Goal: Transaction & Acquisition: Purchase product/service

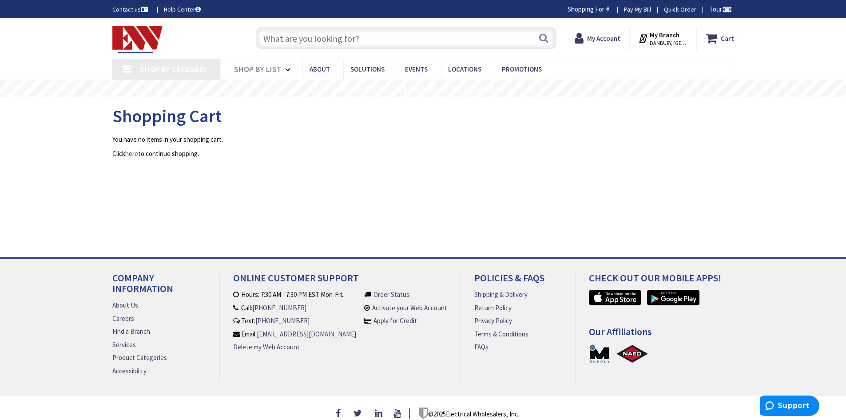
click at [383, 30] on input "text" at bounding box center [406, 38] width 300 height 22
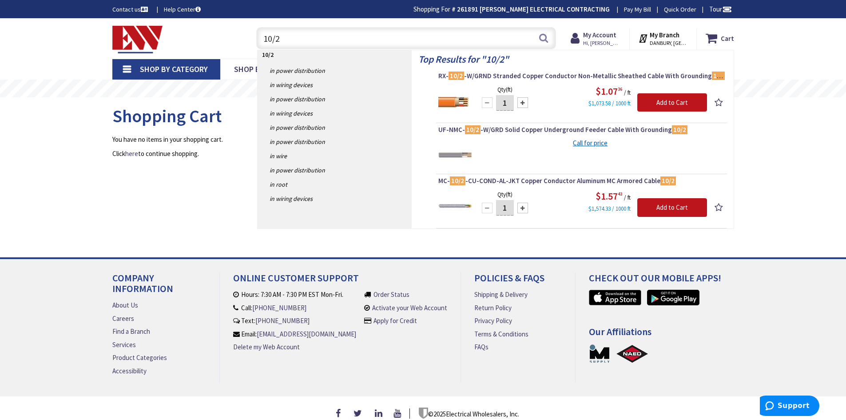
type input "10/2"
click at [461, 102] on img at bounding box center [455, 100] width 33 height 33
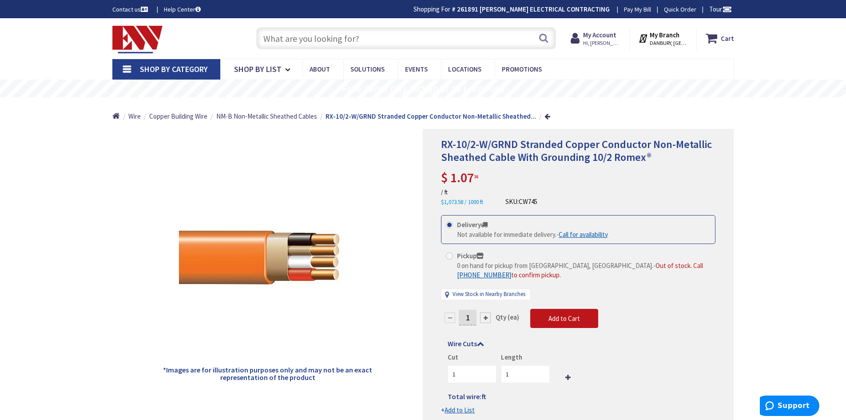
click at [348, 41] on input "text" at bounding box center [406, 38] width 300 height 22
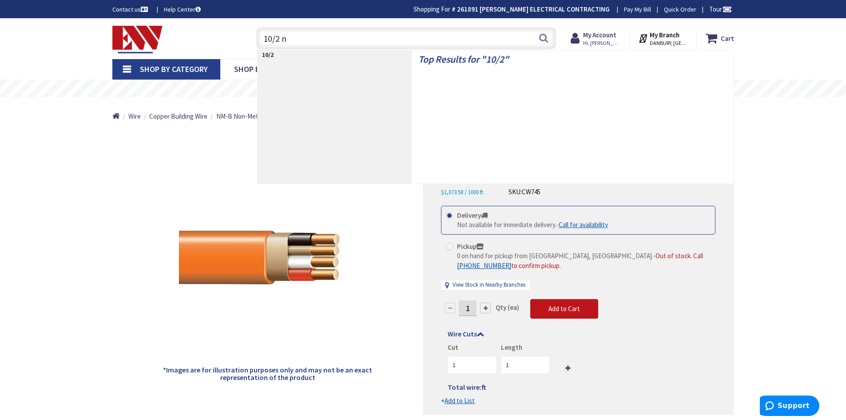
type input "10/2 nm"
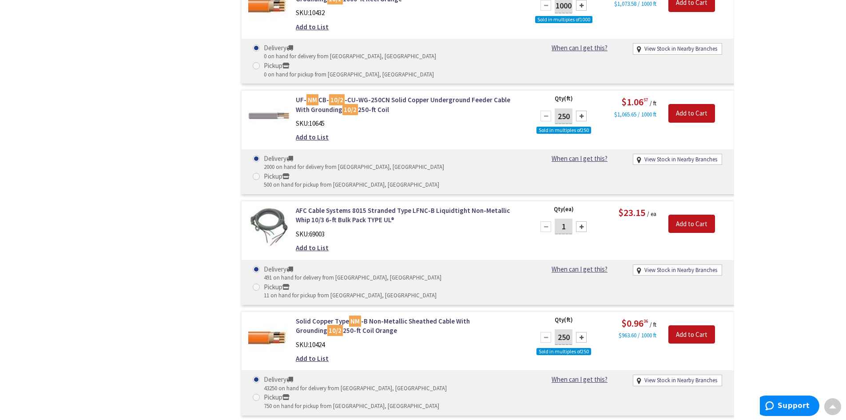
scroll to position [578, 0]
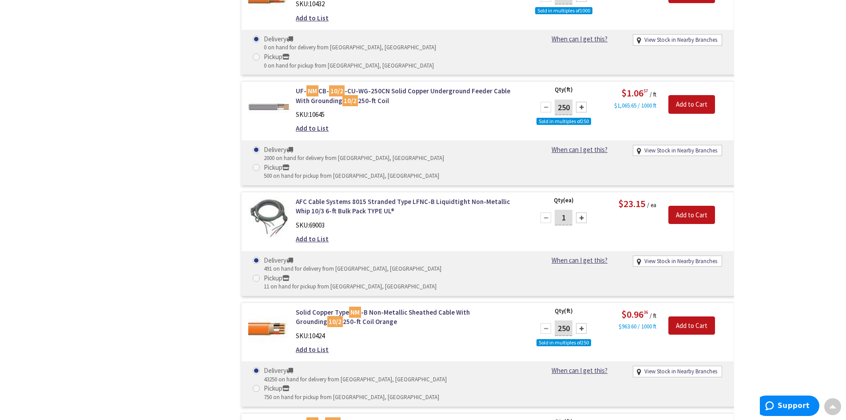
click at [582, 323] on div at bounding box center [581, 328] width 11 height 11
type input "750"
click at [696, 316] on input "Add to Cart" at bounding box center [692, 325] width 47 height 19
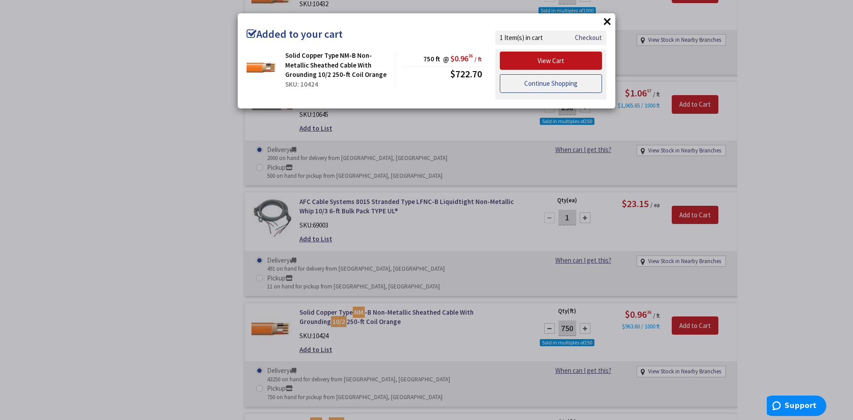
click at [558, 84] on link "Continue Shopping" at bounding box center [551, 83] width 102 height 19
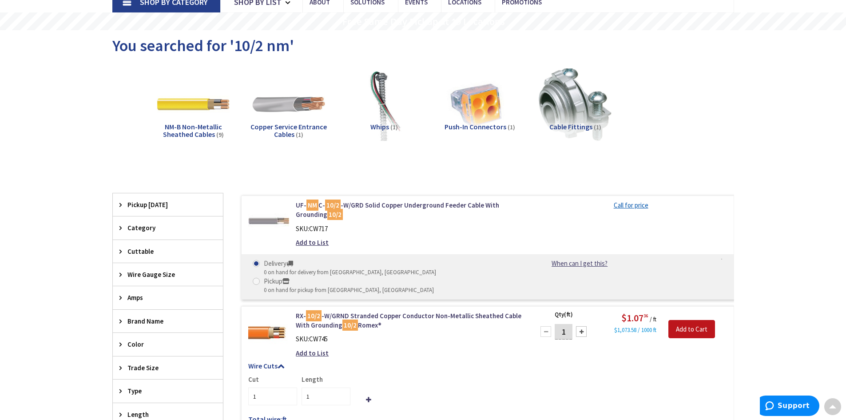
scroll to position [0, 0]
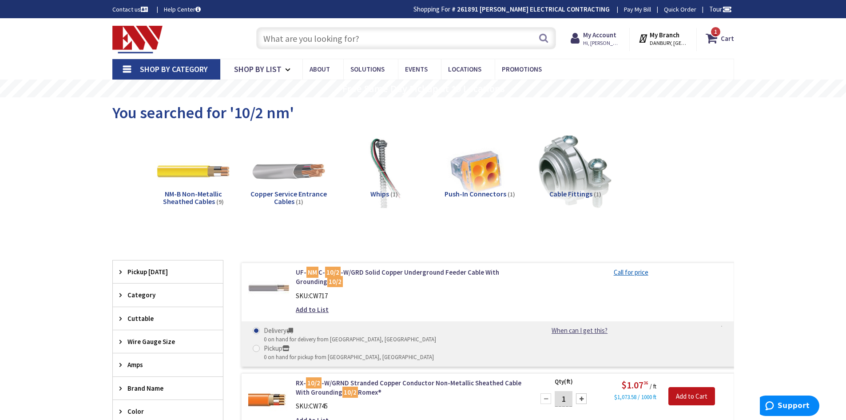
click at [346, 37] on input "text" at bounding box center [406, 38] width 300 height 22
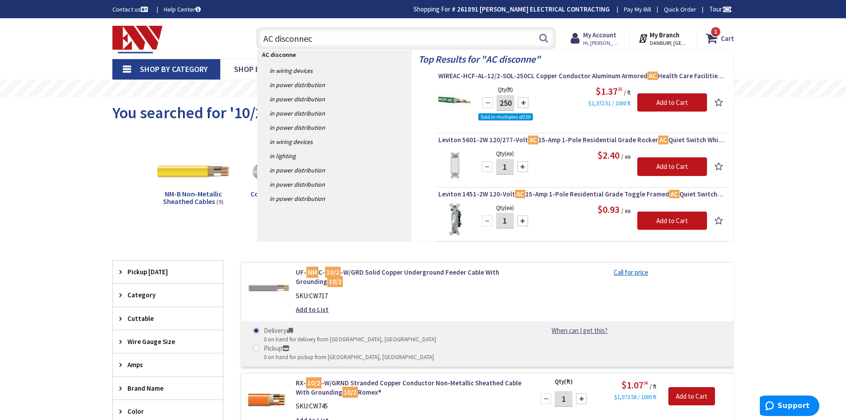
type input "AC disconnect"
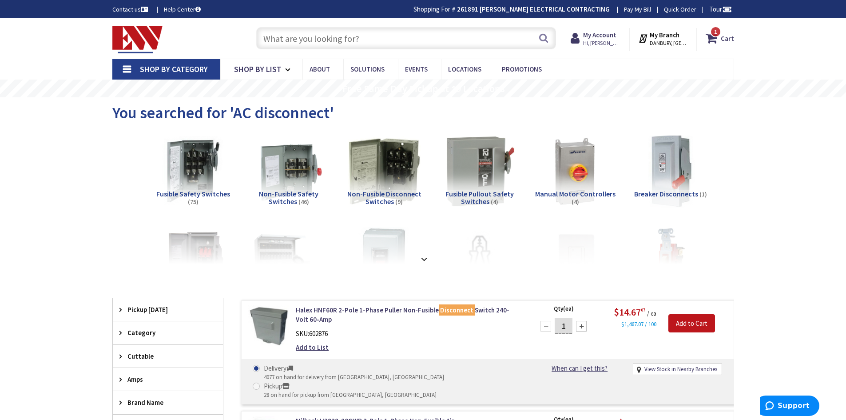
click at [340, 40] on input "text" at bounding box center [406, 38] width 300 height 22
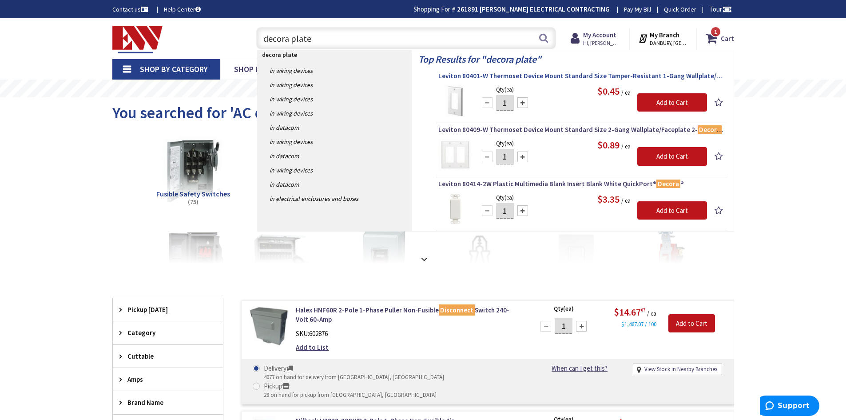
type input "decora plate"
click at [573, 75] on span "Leviton 80401-W Thermoset Device Mount Standard Size Tamper-Resistant 1-Gang Wa…" at bounding box center [582, 76] width 287 height 9
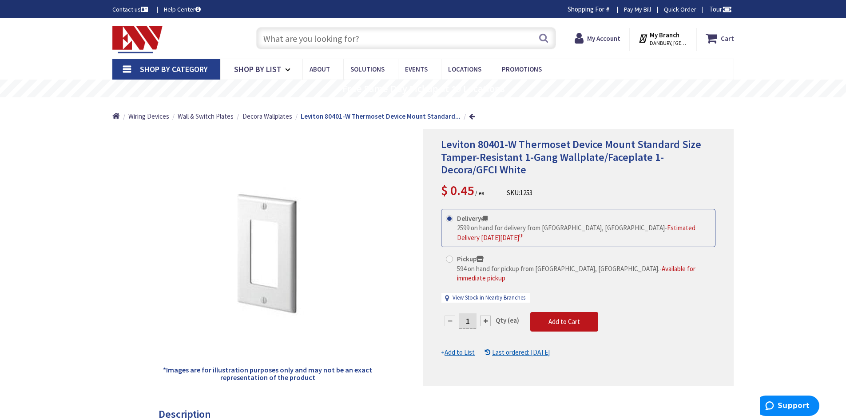
drag, startPoint x: 474, startPoint y: 315, endPoint x: 464, endPoint y: 317, distance: 10.5
click at [467, 316] on input "1" at bounding box center [468, 321] width 18 height 16
type input "60"
click at [564, 316] on form "This product is Discontinued Delivery 2599 on hand for delivery from Middletown…" at bounding box center [578, 283] width 275 height 148
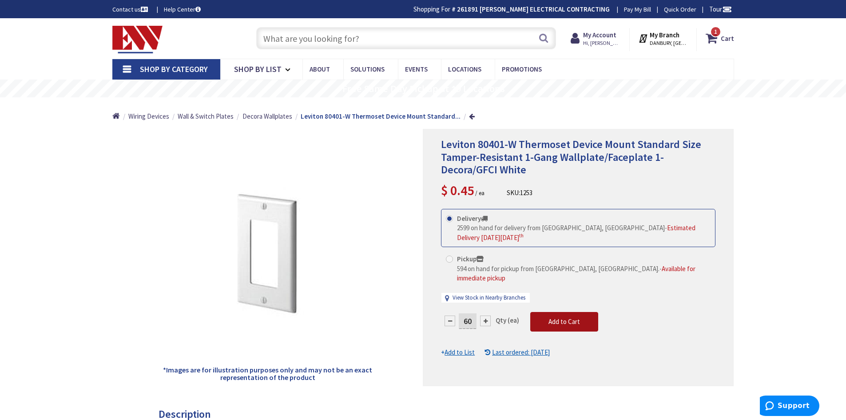
click at [559, 317] on span "Add to Cart" at bounding box center [565, 321] width 32 height 8
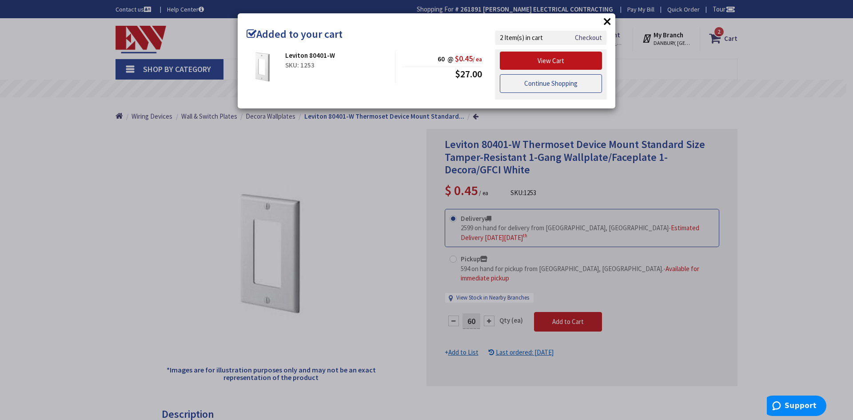
click at [558, 81] on link "Continue Shopping" at bounding box center [551, 83] width 102 height 19
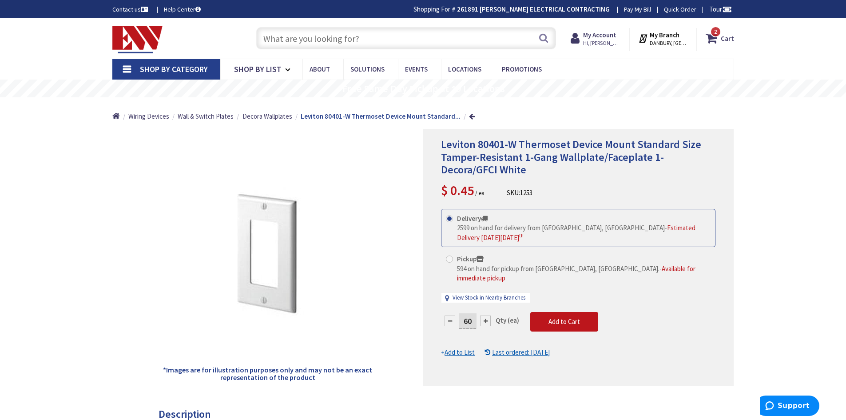
click at [421, 41] on input "text" at bounding box center [406, 38] width 300 height 22
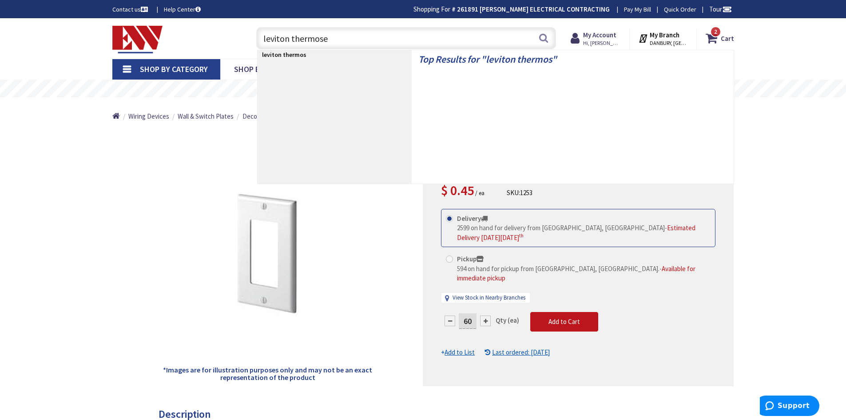
type input "leviton thermoset"
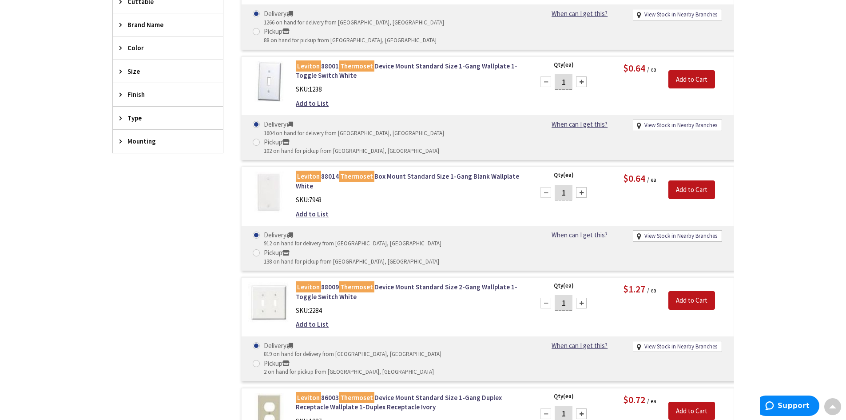
scroll to position [311, 0]
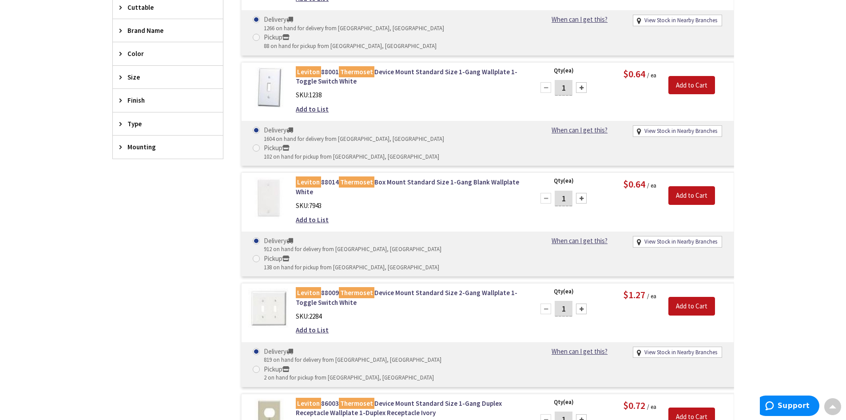
click at [567, 191] on input "1" at bounding box center [564, 199] width 18 height 16
drag, startPoint x: 567, startPoint y: 165, endPoint x: 561, endPoint y: 166, distance: 6.8
click at [561, 191] on input "1" at bounding box center [564, 199] width 18 height 16
type input "20"
click at [690, 186] on input "Add to Cart" at bounding box center [692, 195] width 47 height 19
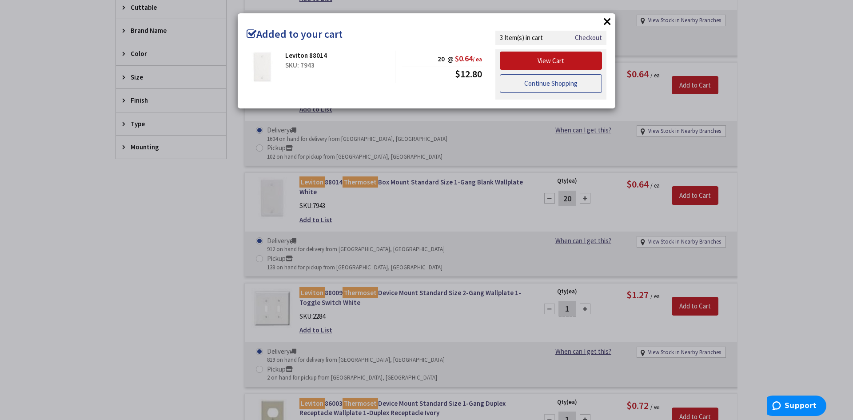
click at [555, 86] on link "Continue Shopping" at bounding box center [551, 83] width 102 height 19
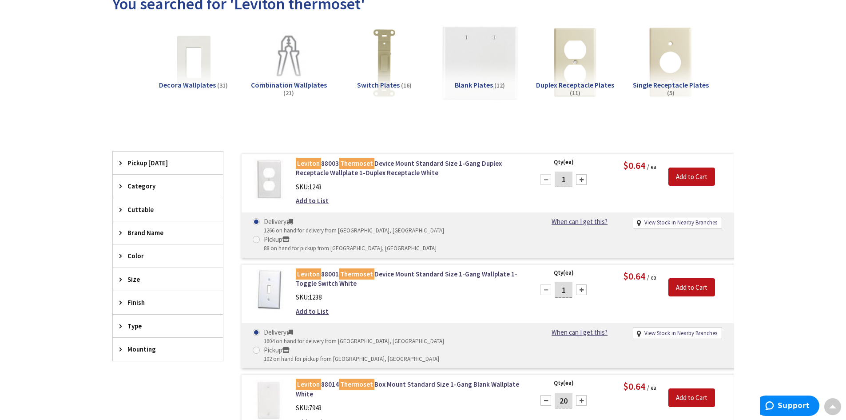
scroll to position [0, 0]
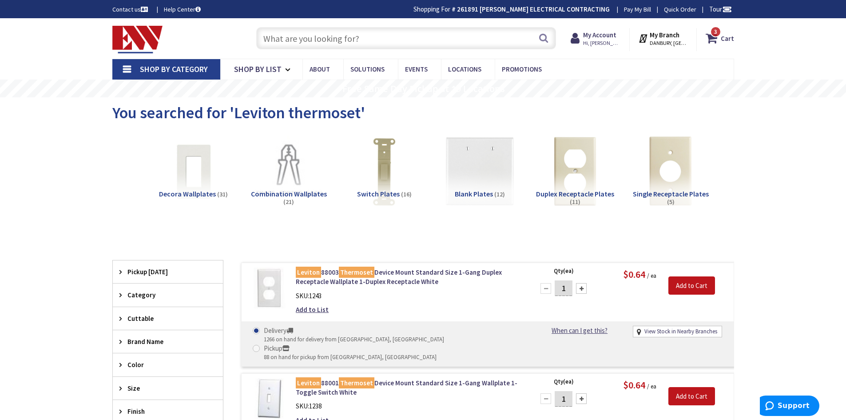
click at [393, 35] on input "text" at bounding box center [406, 38] width 300 height 22
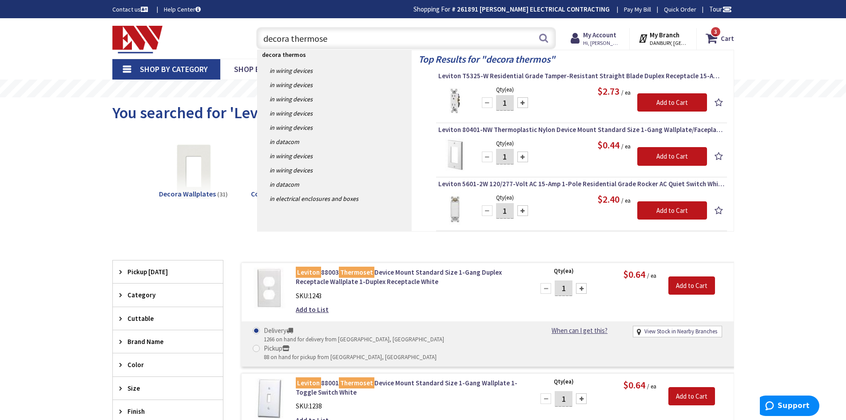
type input "decora thermoset"
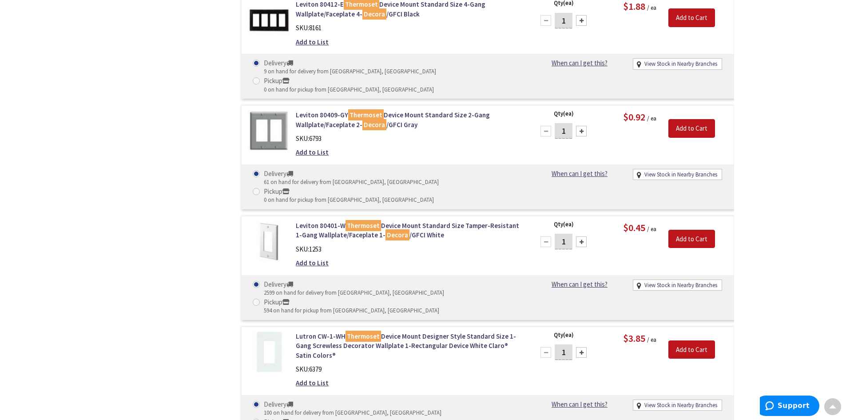
scroll to position [622, 0]
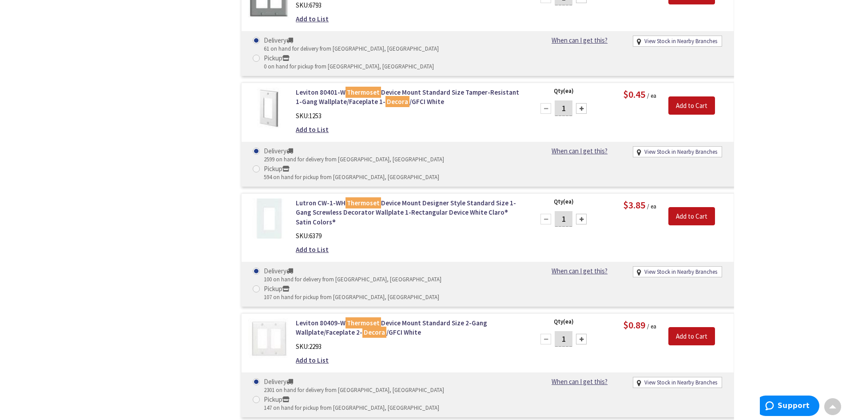
click at [568, 331] on input "1" at bounding box center [564, 339] width 18 height 16
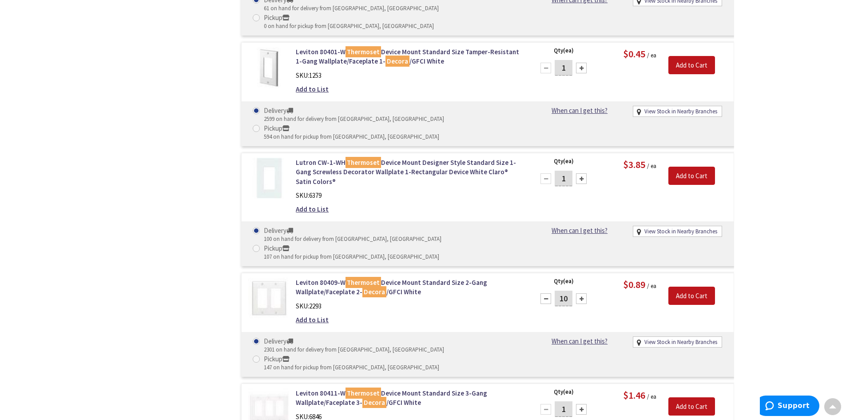
scroll to position [711, 0]
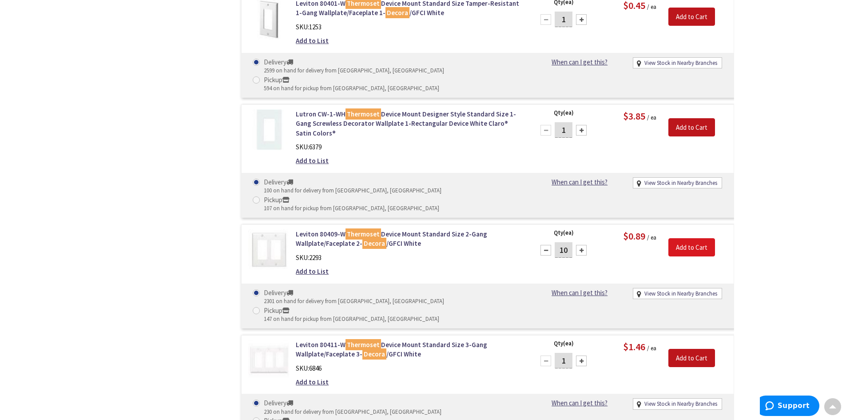
type input "10"
click at [698, 238] on input "Add to Cart" at bounding box center [692, 247] width 47 height 19
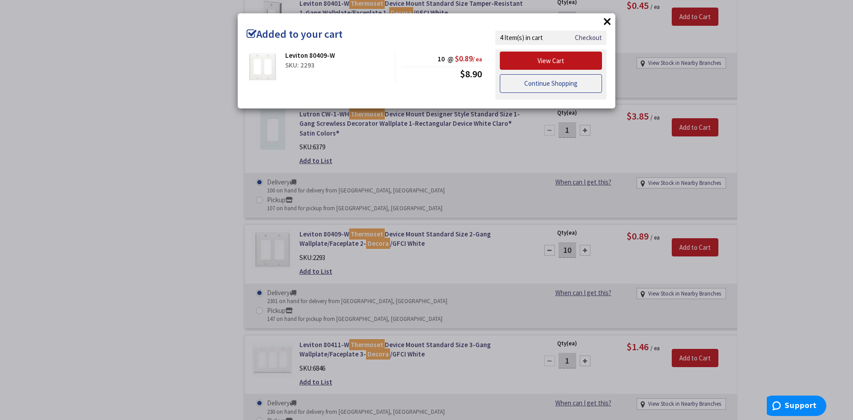
click at [548, 86] on link "Continue Shopping" at bounding box center [551, 83] width 102 height 19
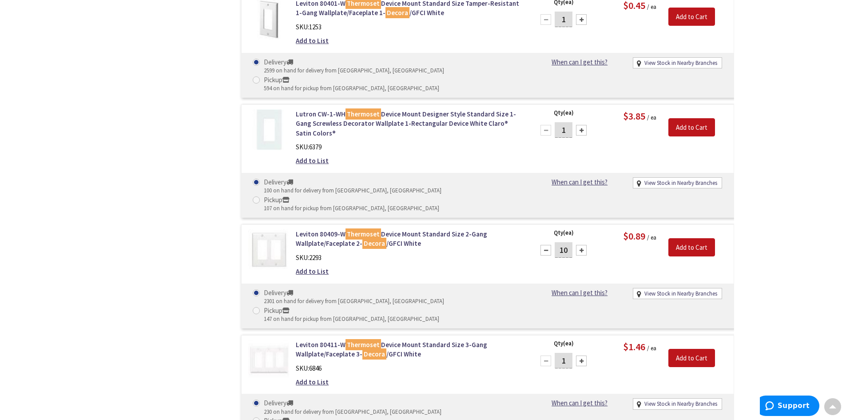
scroll to position [800, 0]
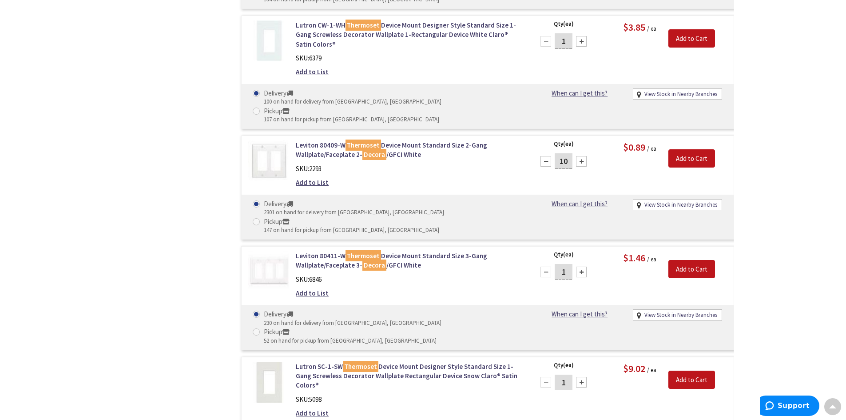
click at [571, 264] on input "1" at bounding box center [564, 272] width 18 height 16
type input "10"
click at [693, 260] on input "Add to Cart" at bounding box center [692, 269] width 47 height 19
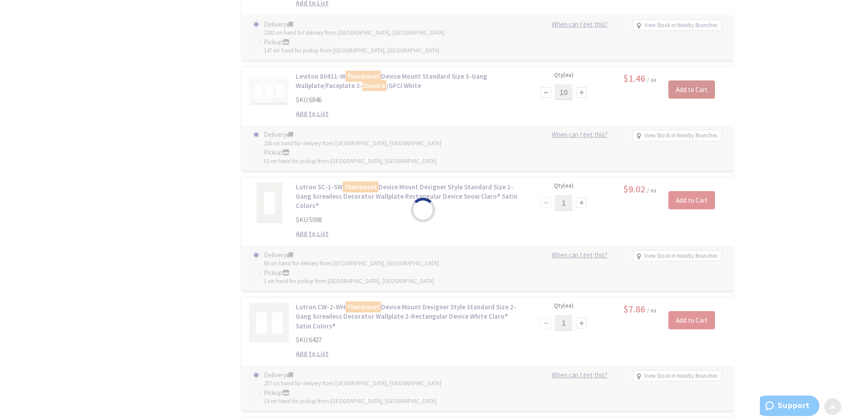
scroll to position [982, 0]
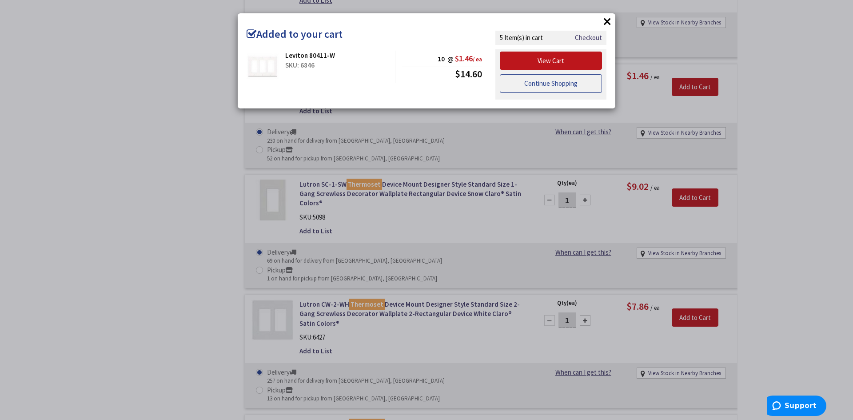
click at [538, 82] on link "Continue Shopping" at bounding box center [551, 83] width 102 height 19
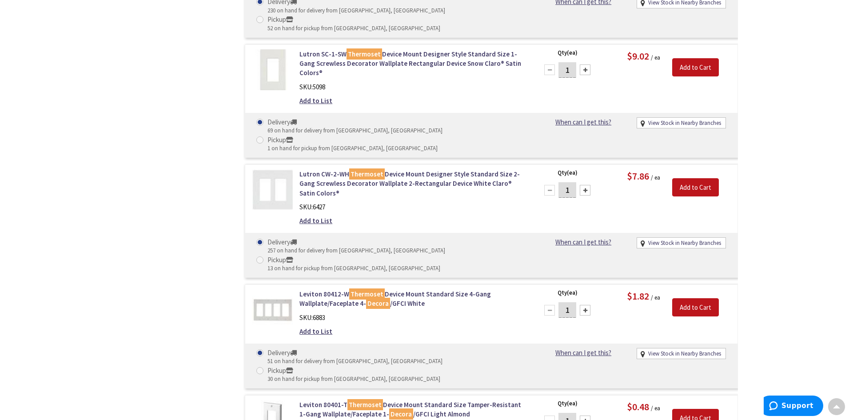
scroll to position [1071, 0]
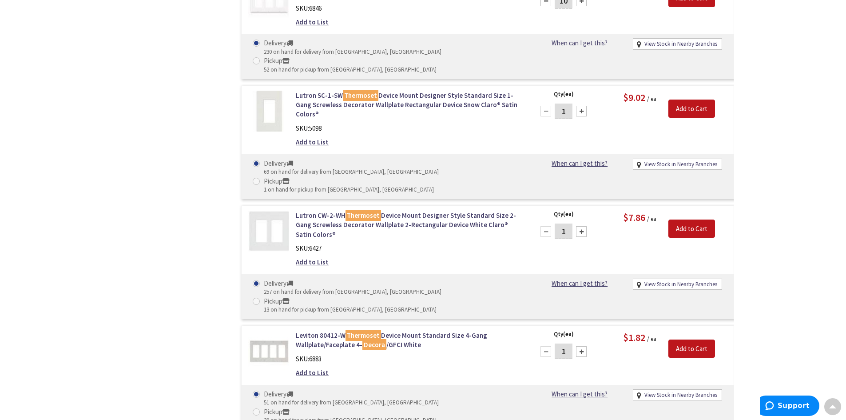
drag, startPoint x: 572, startPoint y: 163, endPoint x: 558, endPoint y: 162, distance: 14.3
click at [558, 343] on input "1" at bounding box center [564, 351] width 18 height 16
type input "4"
click at [688, 339] on input "Add to Cart" at bounding box center [692, 348] width 47 height 19
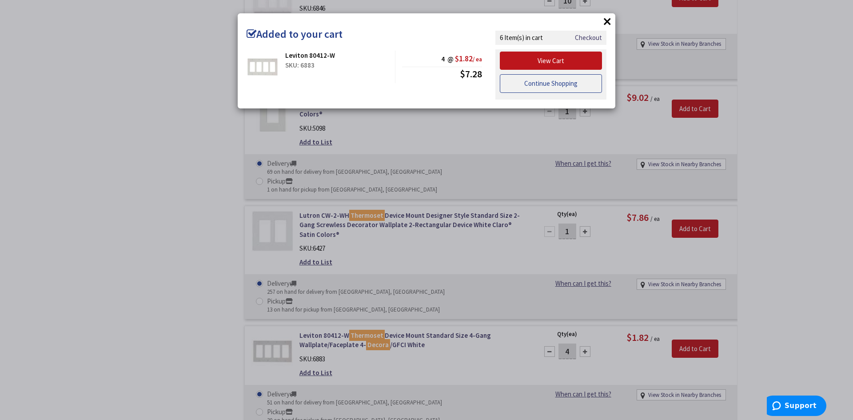
click at [563, 84] on link "Continue Shopping" at bounding box center [551, 83] width 102 height 19
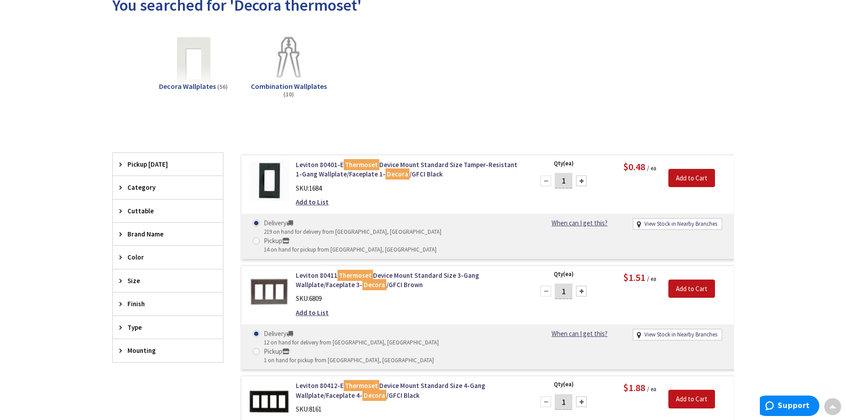
scroll to position [0, 0]
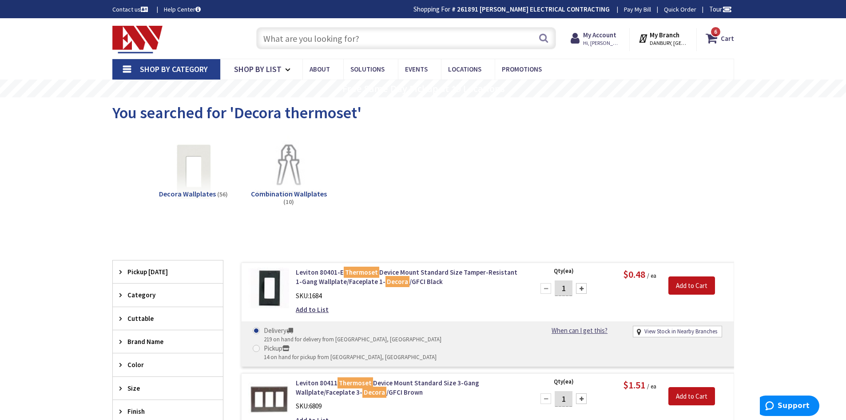
click at [385, 41] on input "text" at bounding box center [406, 38] width 300 height 22
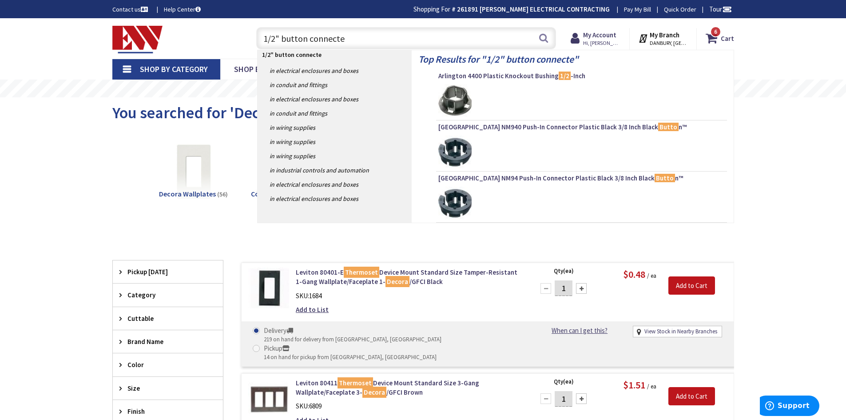
type input "1/2" button connecter"
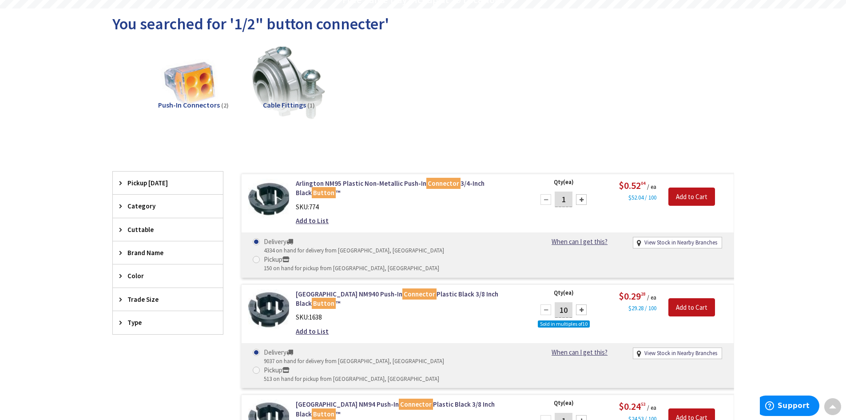
scroll to position [267, 0]
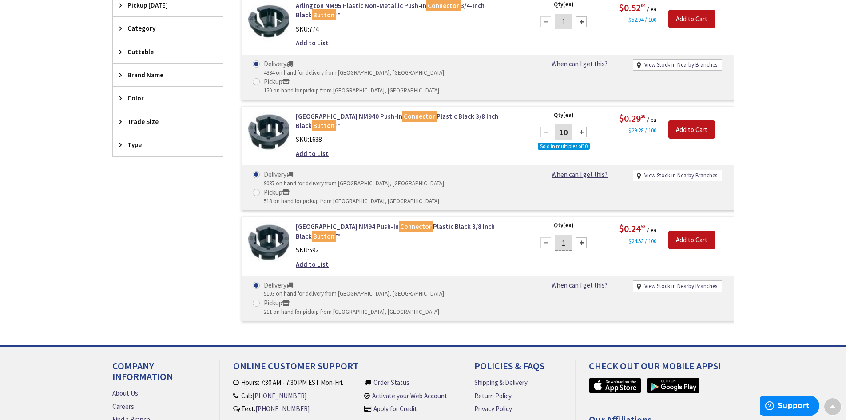
drag, startPoint x: 568, startPoint y: 203, endPoint x: 547, endPoint y: 207, distance: 20.8
click at [547, 234] on div "1" at bounding box center [563, 243] width 53 height 18
type input "250"
click at [688, 231] on input "Add to Cart" at bounding box center [692, 240] width 47 height 19
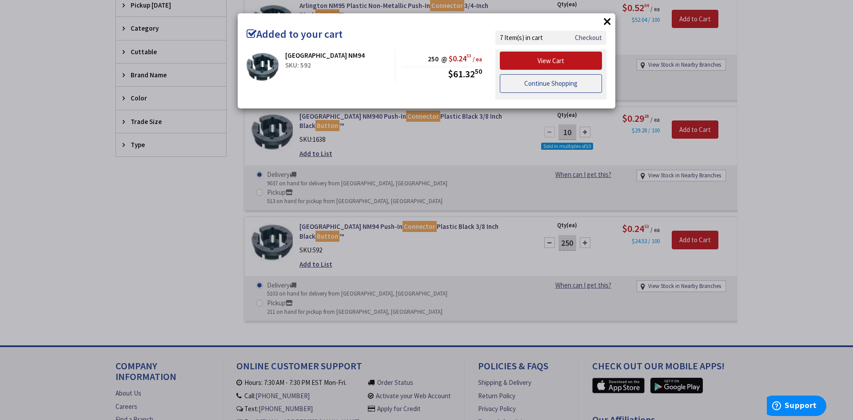
click at [545, 86] on link "Continue Shopping" at bounding box center [551, 83] width 102 height 19
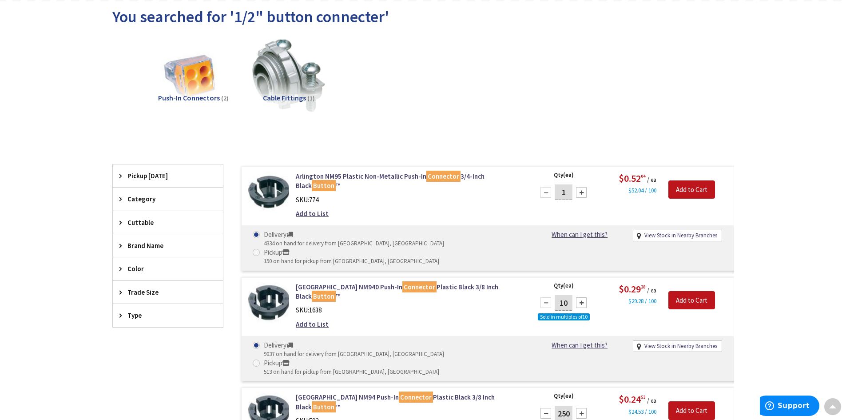
scroll to position [89, 0]
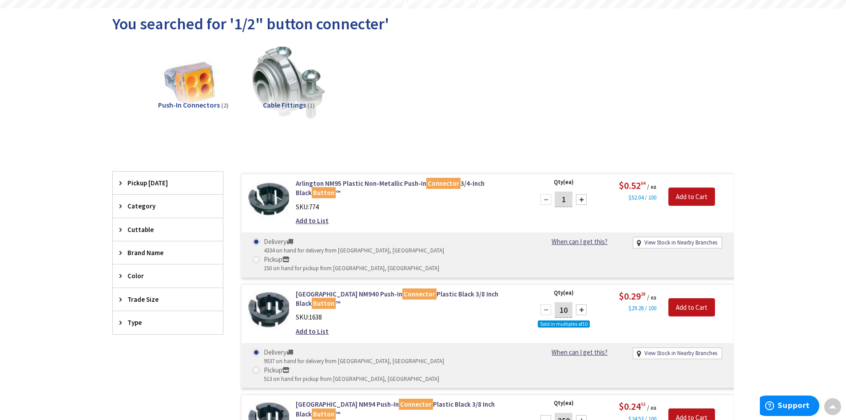
click at [570, 196] on input "1" at bounding box center [564, 199] width 18 height 16
type input "100"
click at [696, 199] on input "Add to Cart" at bounding box center [692, 196] width 47 height 19
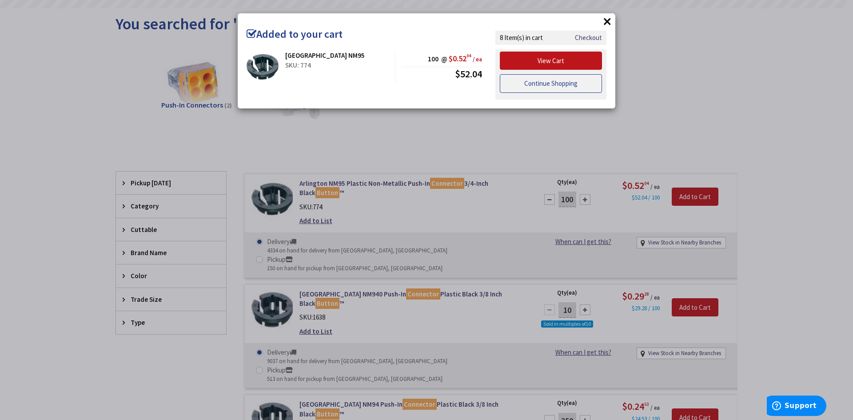
click at [561, 84] on link "Continue Shopping" at bounding box center [551, 83] width 102 height 19
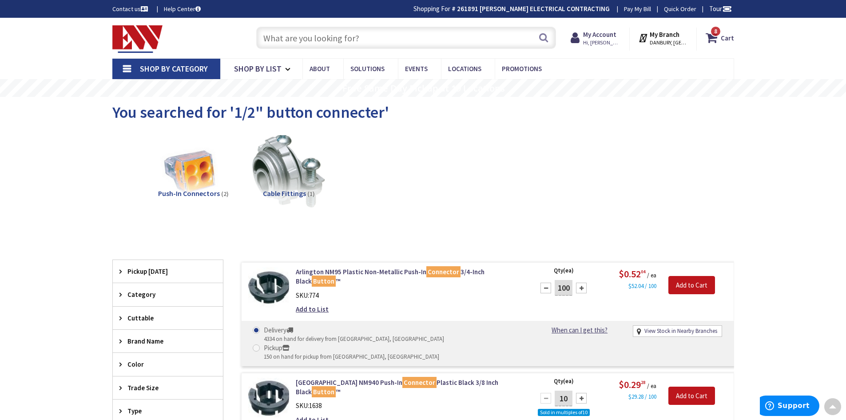
scroll to position [0, 0]
click at [353, 34] on input "text" at bounding box center [406, 38] width 300 height 22
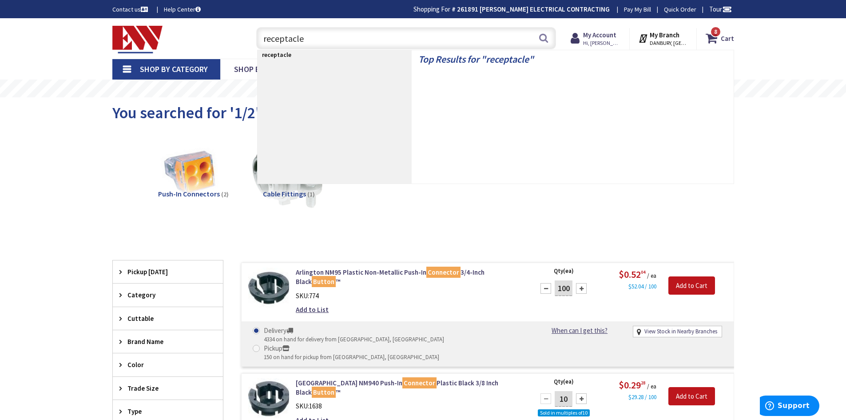
type input "receptacles"
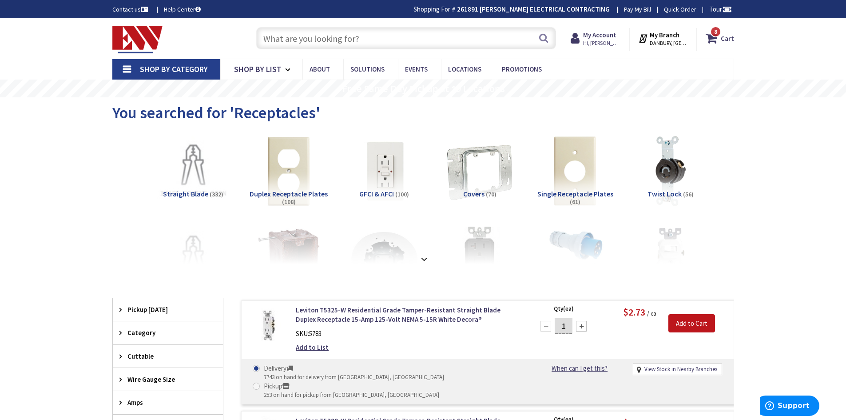
click at [420, 37] on input "text" at bounding box center [406, 38] width 300 height 22
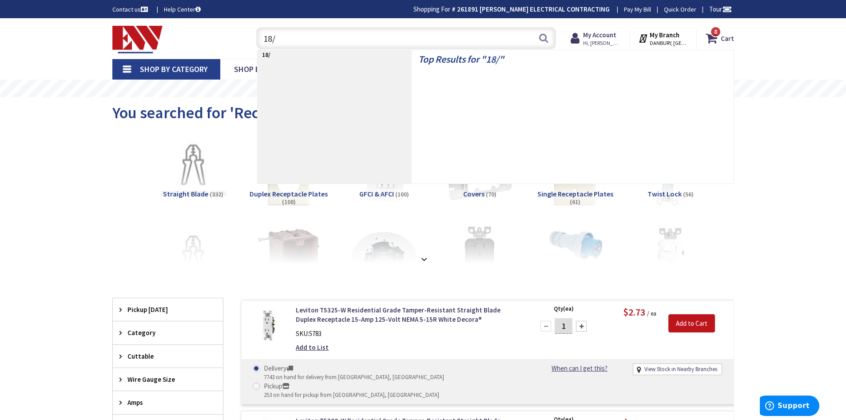
type input "18/8"
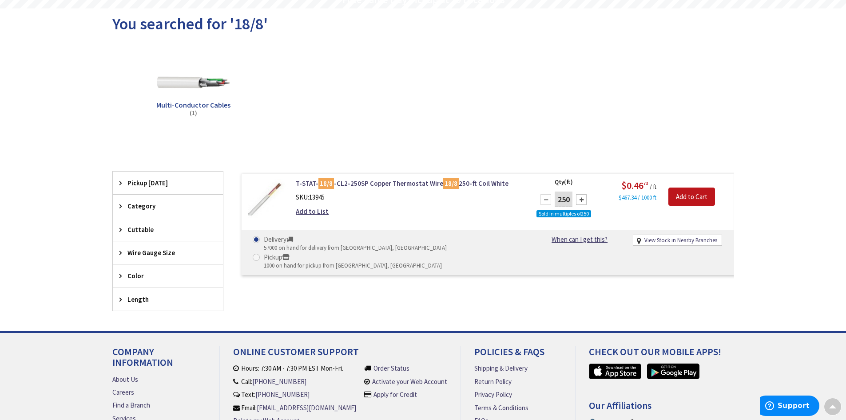
click at [581, 201] on div at bounding box center [581, 199] width 11 height 11
click at [543, 199] on div at bounding box center [546, 199] width 11 height 11
type input "250"
click at [685, 194] on input "Add to Cart" at bounding box center [692, 196] width 47 height 19
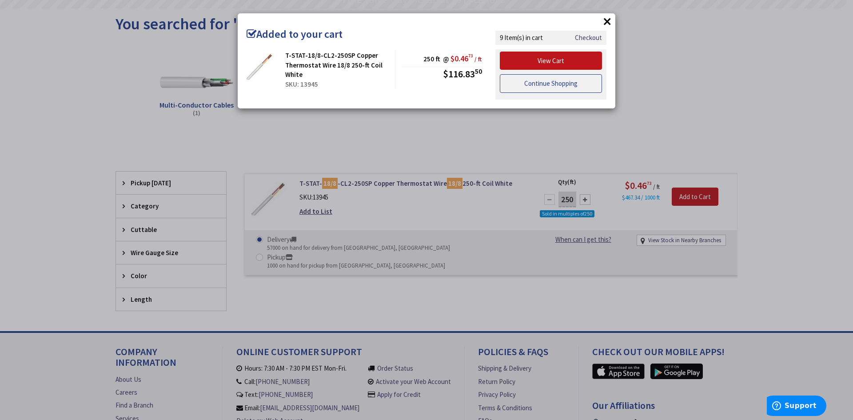
click at [532, 79] on link "Continue Shopping" at bounding box center [551, 83] width 102 height 19
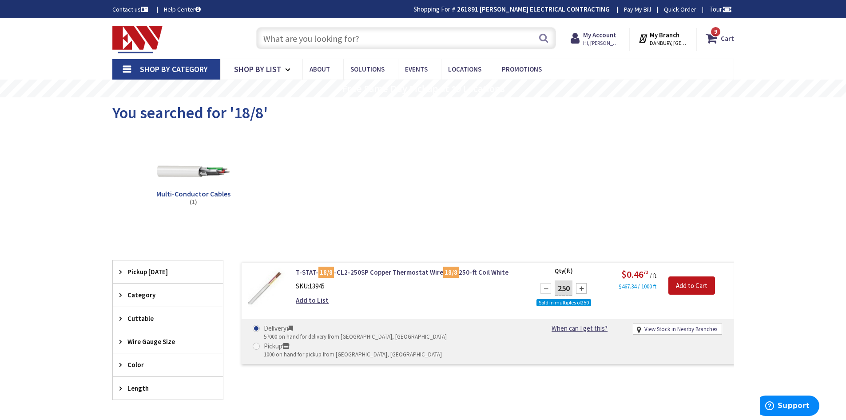
click at [381, 43] on input "text" at bounding box center [406, 38] width 300 height 22
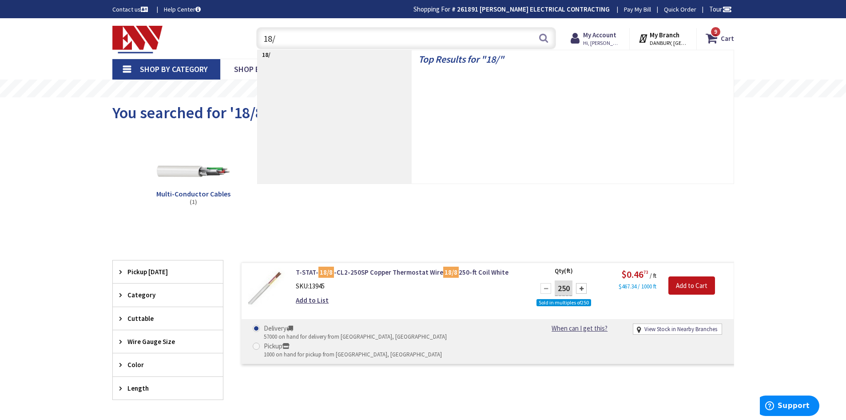
type input "18/6"
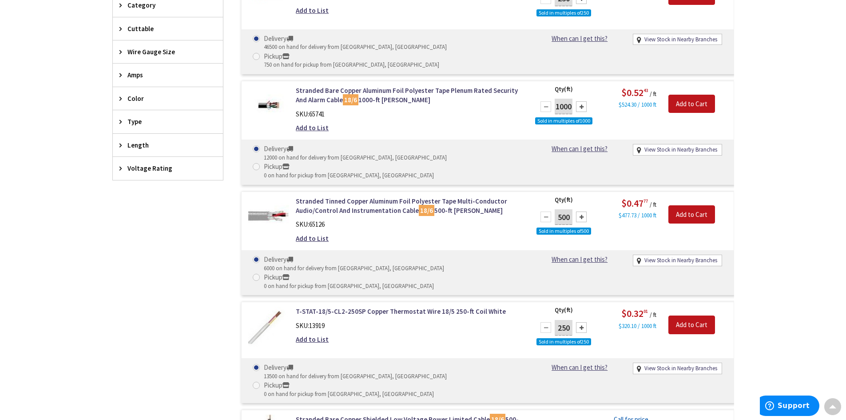
scroll to position [311, 0]
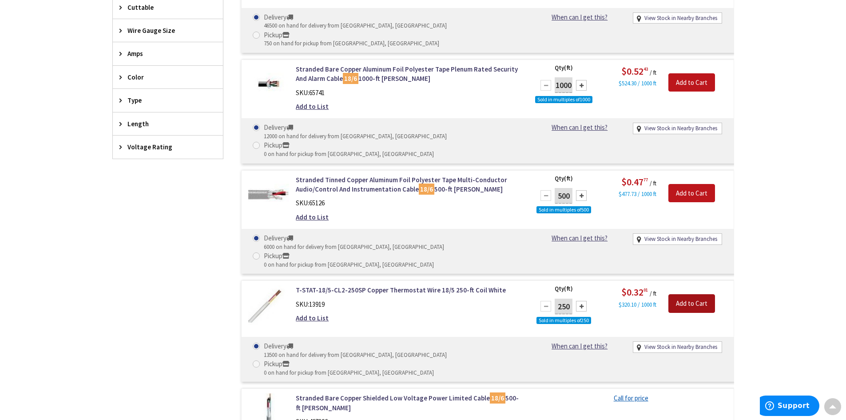
click at [696, 294] on input "Add to Cart" at bounding box center [692, 303] width 47 height 19
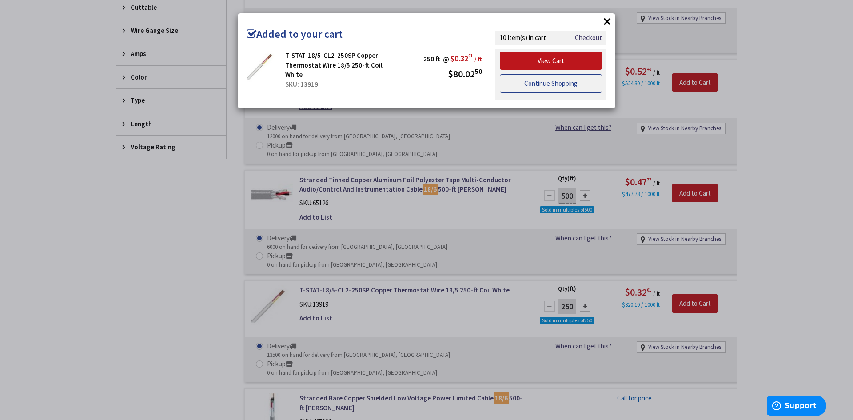
click at [562, 84] on link "Continue Shopping" at bounding box center [551, 83] width 102 height 19
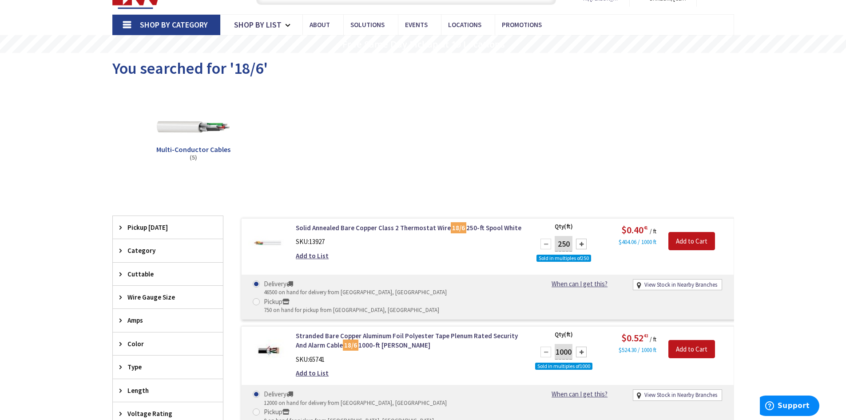
scroll to position [0, 0]
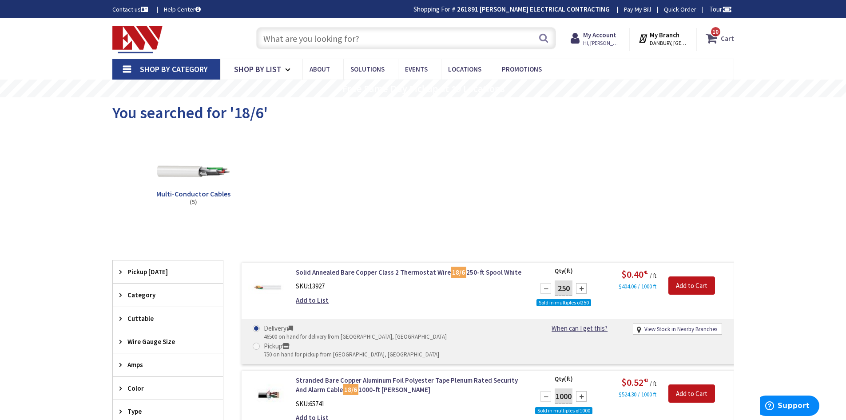
click at [710, 40] on icon at bounding box center [713, 38] width 15 height 16
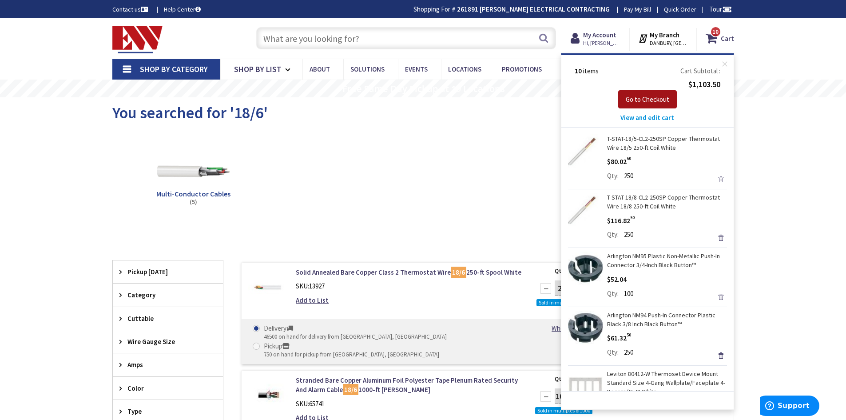
click at [646, 98] on span "Go to Checkout" at bounding box center [648, 99] width 44 height 8
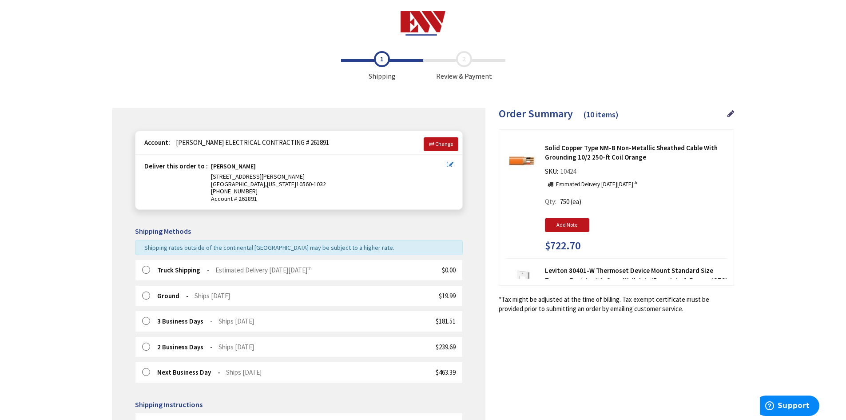
click at [144, 270] on label at bounding box center [149, 270] width 14 height 9
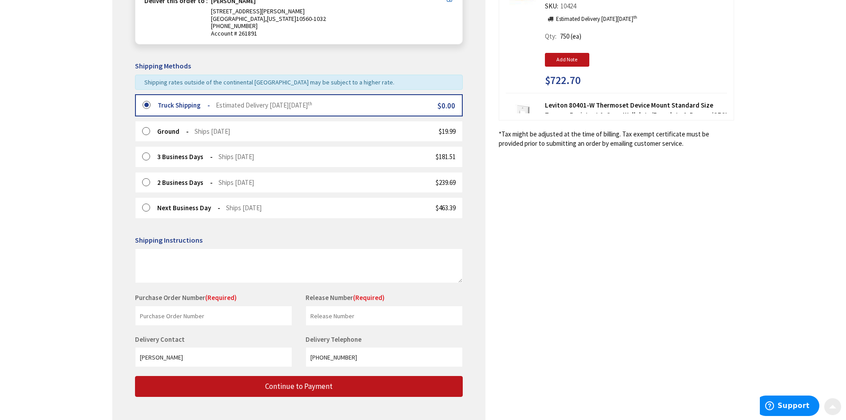
scroll to position [211, 0]
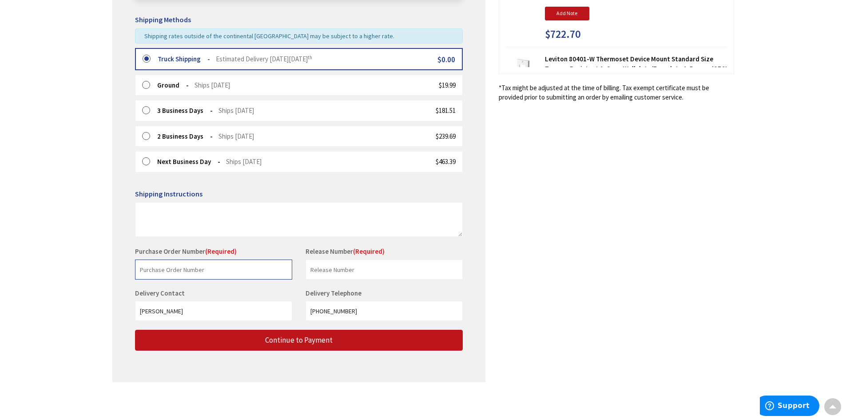
click at [160, 269] on input "text" at bounding box center [213, 269] width 157 height 20
type input "Millerton"
click at [398, 276] on input "text" at bounding box center [384, 269] width 157 height 20
type input "[PERSON_NAME]"
drag, startPoint x: 366, startPoint y: 313, endPoint x: 284, endPoint y: 315, distance: 81.8
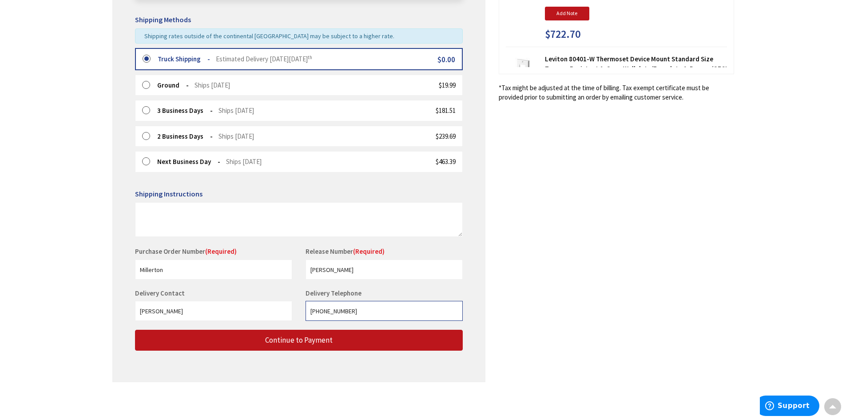
click at [284, 315] on div "Delivery Contact [PERSON_NAME] Delivery Telephone [PHONE_NUMBER]" at bounding box center [298, 308] width 341 height 41
type input "9143842454"
click at [646, 292] on div "Shipping Review & Payment Estimated Total $1,103.49 10 Some items on your order…" at bounding box center [423, 113] width 622 height 556
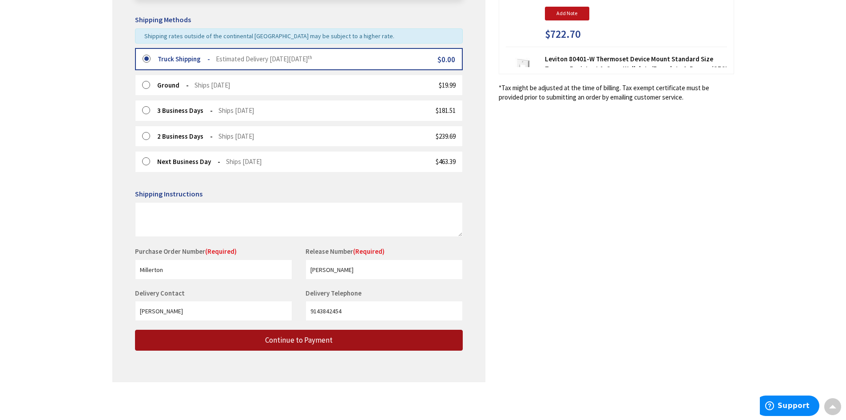
click at [356, 343] on button "Continue to Payment" at bounding box center [299, 340] width 328 height 21
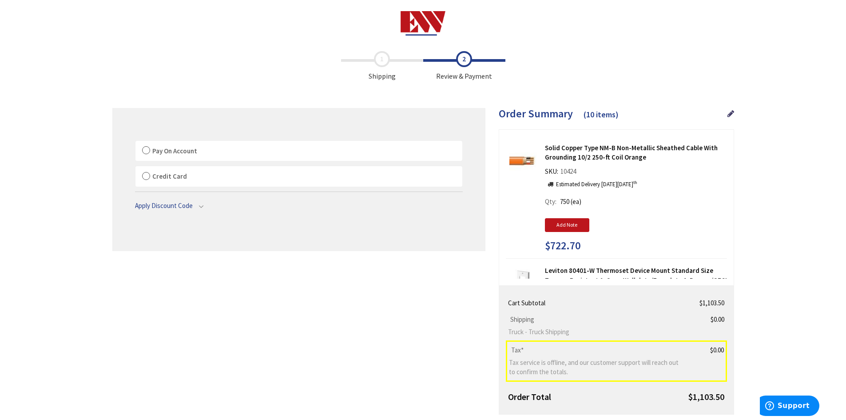
click at [145, 149] on label "Pay On Account" at bounding box center [299, 151] width 327 height 20
click at [136, 143] on input "Pay On Account" at bounding box center [136, 143] width 0 height 0
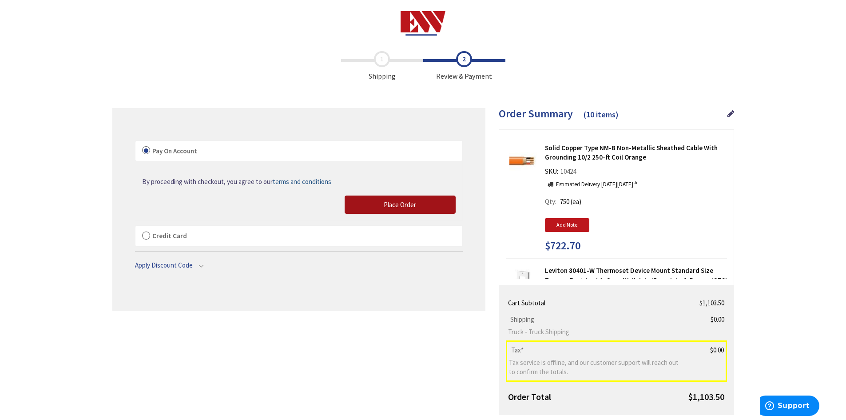
click at [407, 208] on span "Place Order" at bounding box center [400, 204] width 32 height 8
